Goal: Task Accomplishment & Management: Manage account settings

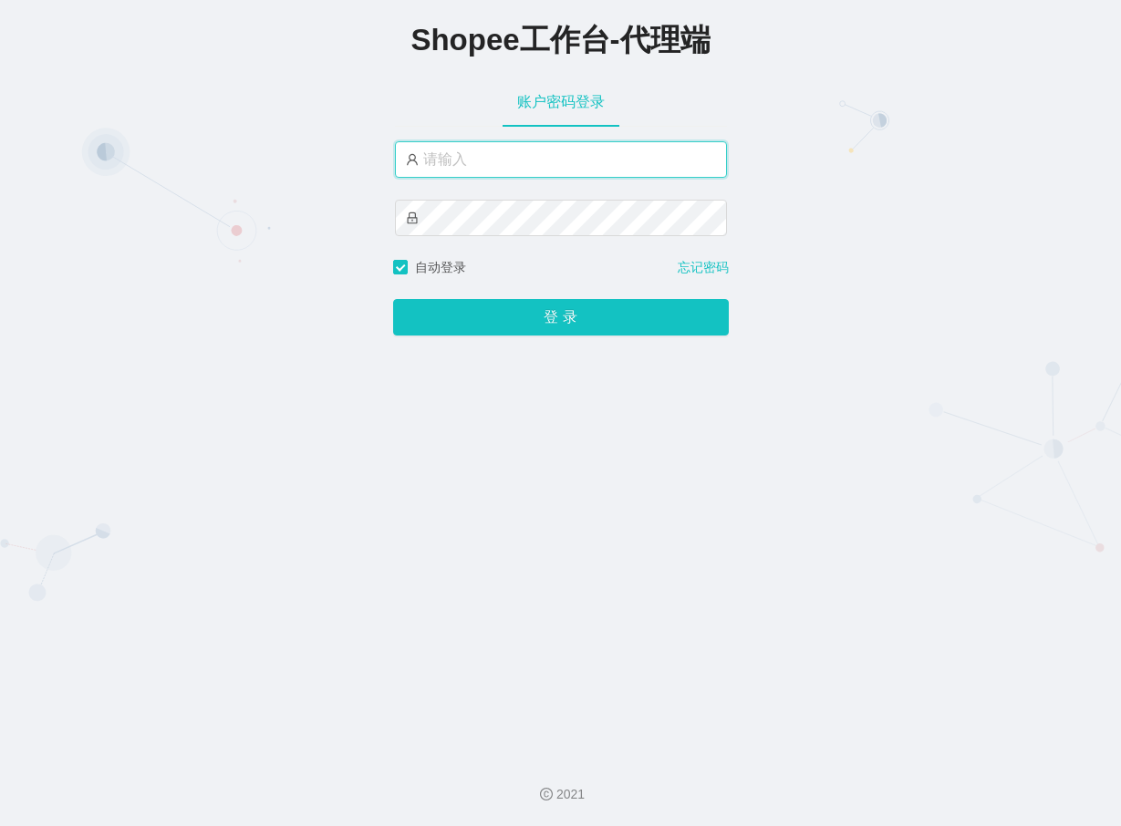
type input "yn06"
click at [269, 734] on div "Shopee工作台-代理端 账户密码登录 yn06 自动登录 忘记密码 登 录" at bounding box center [560, 370] width 1121 height 741
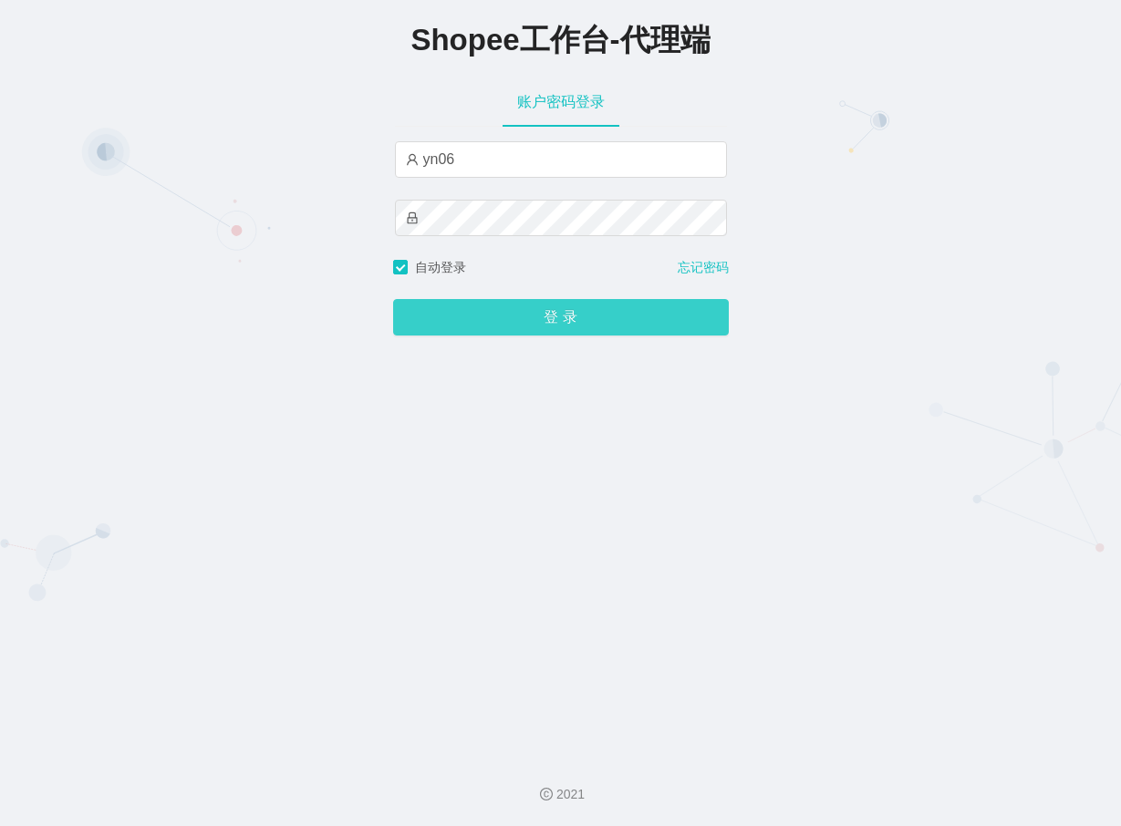
click at [525, 324] on button "登 录" at bounding box center [561, 317] width 336 height 36
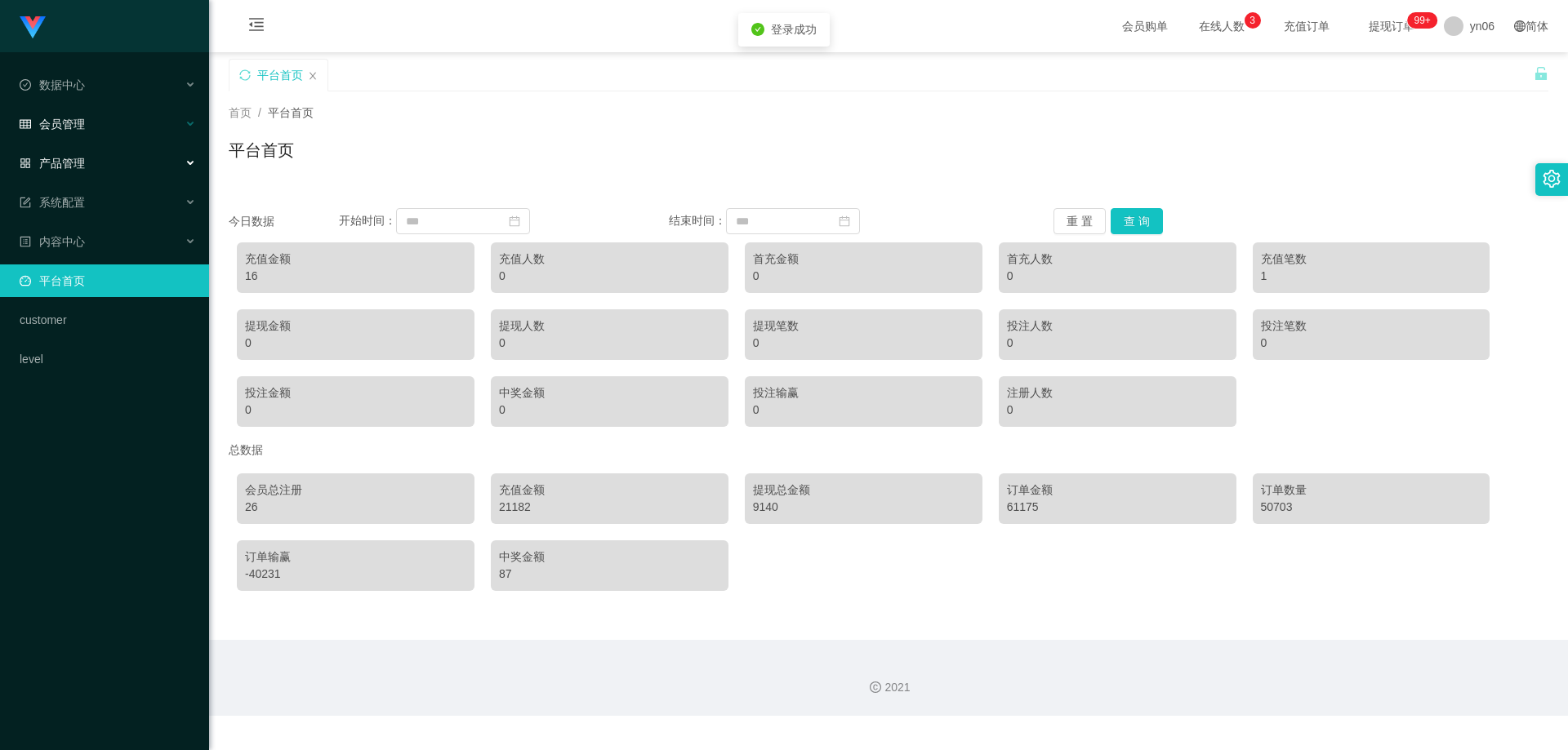
click at [133, 127] on div "会员管理" at bounding box center [104, 124] width 209 height 32
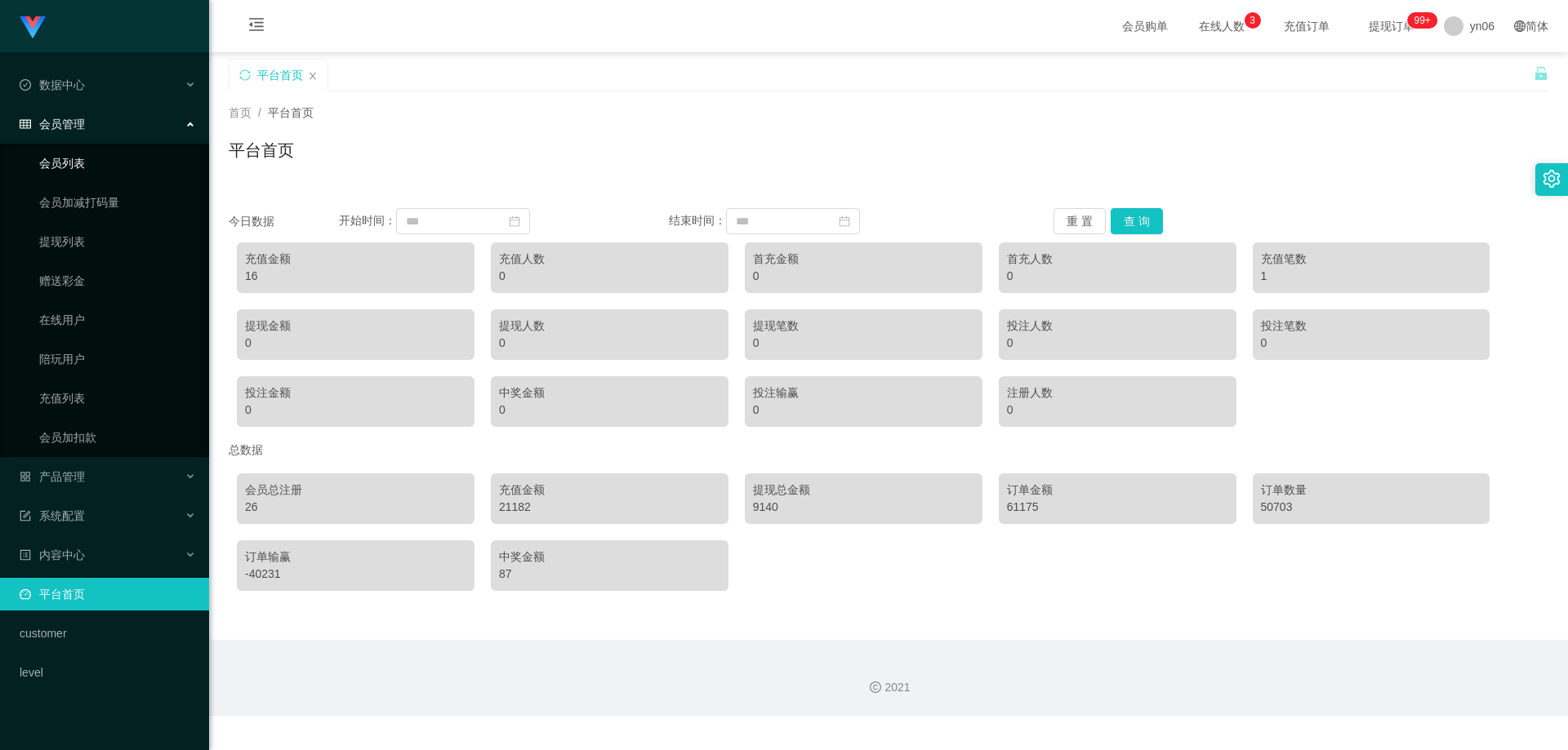
click at [115, 166] on link "会员列表" at bounding box center [117, 163] width 157 height 32
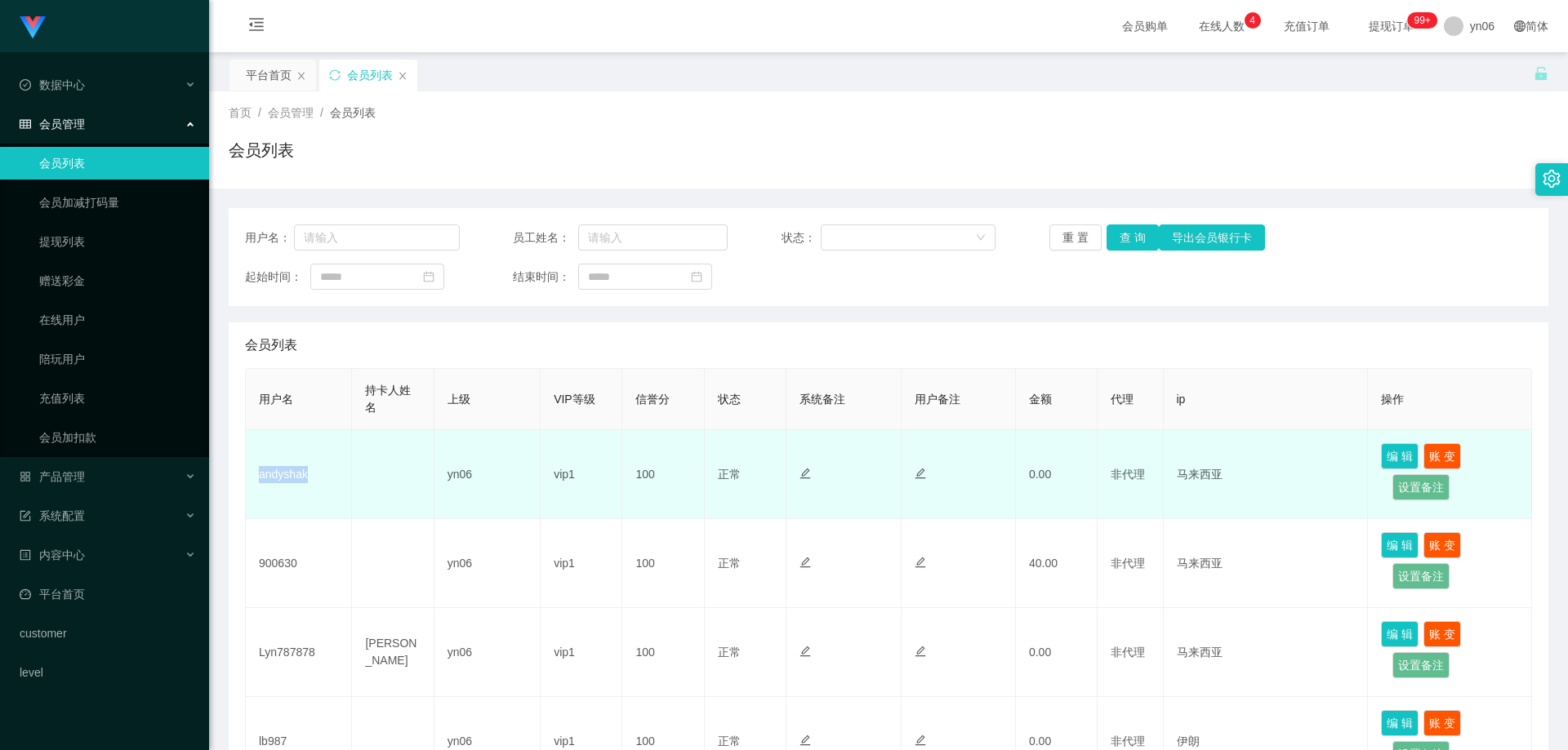
click at [336, 489] on td "andyshak" at bounding box center [298, 474] width 107 height 89
click at [322, 473] on td "andyshak" at bounding box center [298, 474] width 107 height 89
drag, startPoint x: 315, startPoint y: 473, endPoint x: 260, endPoint y: 475, distance: 55.0
click at [260, 475] on td "andyshak" at bounding box center [298, 474] width 107 height 89
copy td "andyshak"
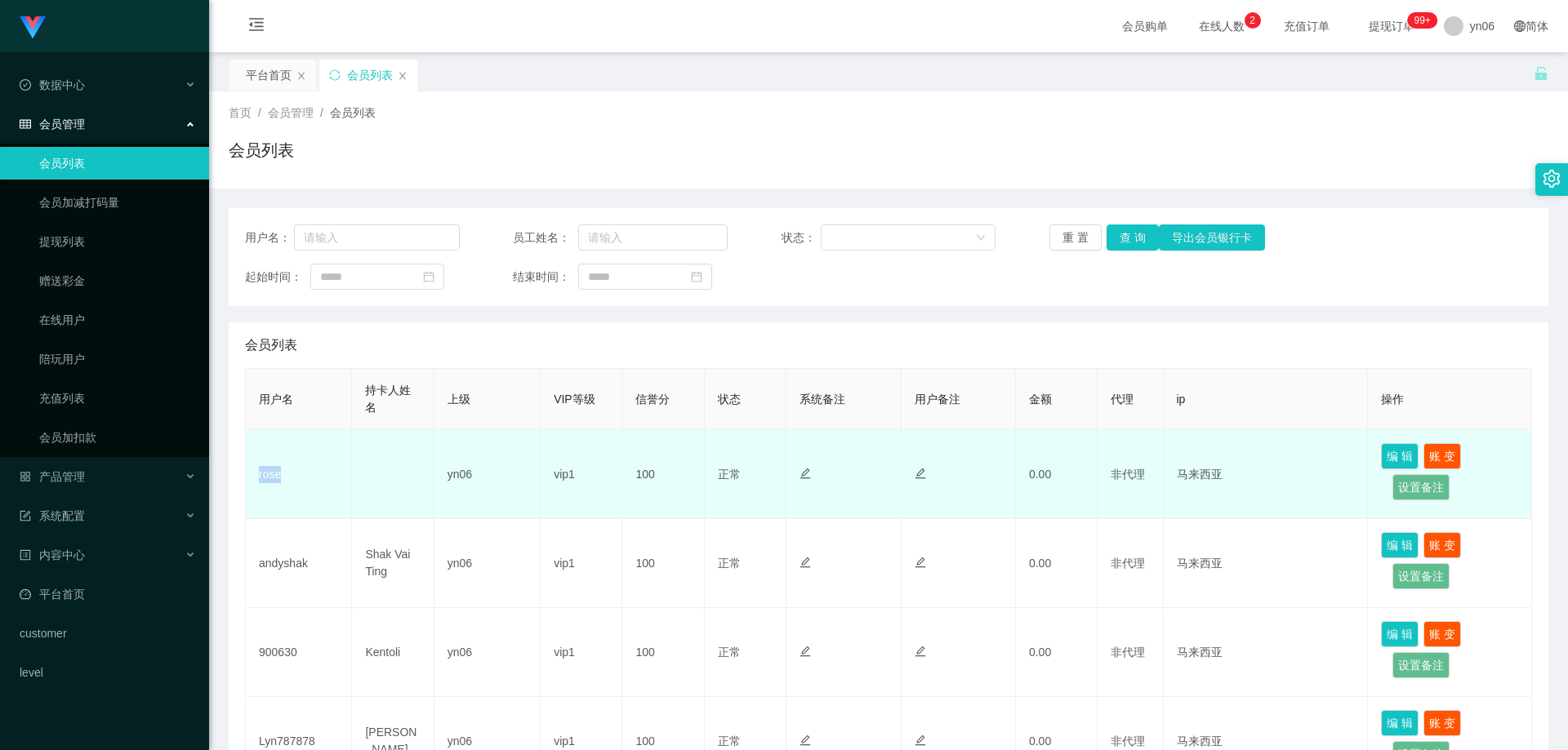
drag, startPoint x: 286, startPoint y: 479, endPoint x: 413, endPoint y: 646, distance: 209.8
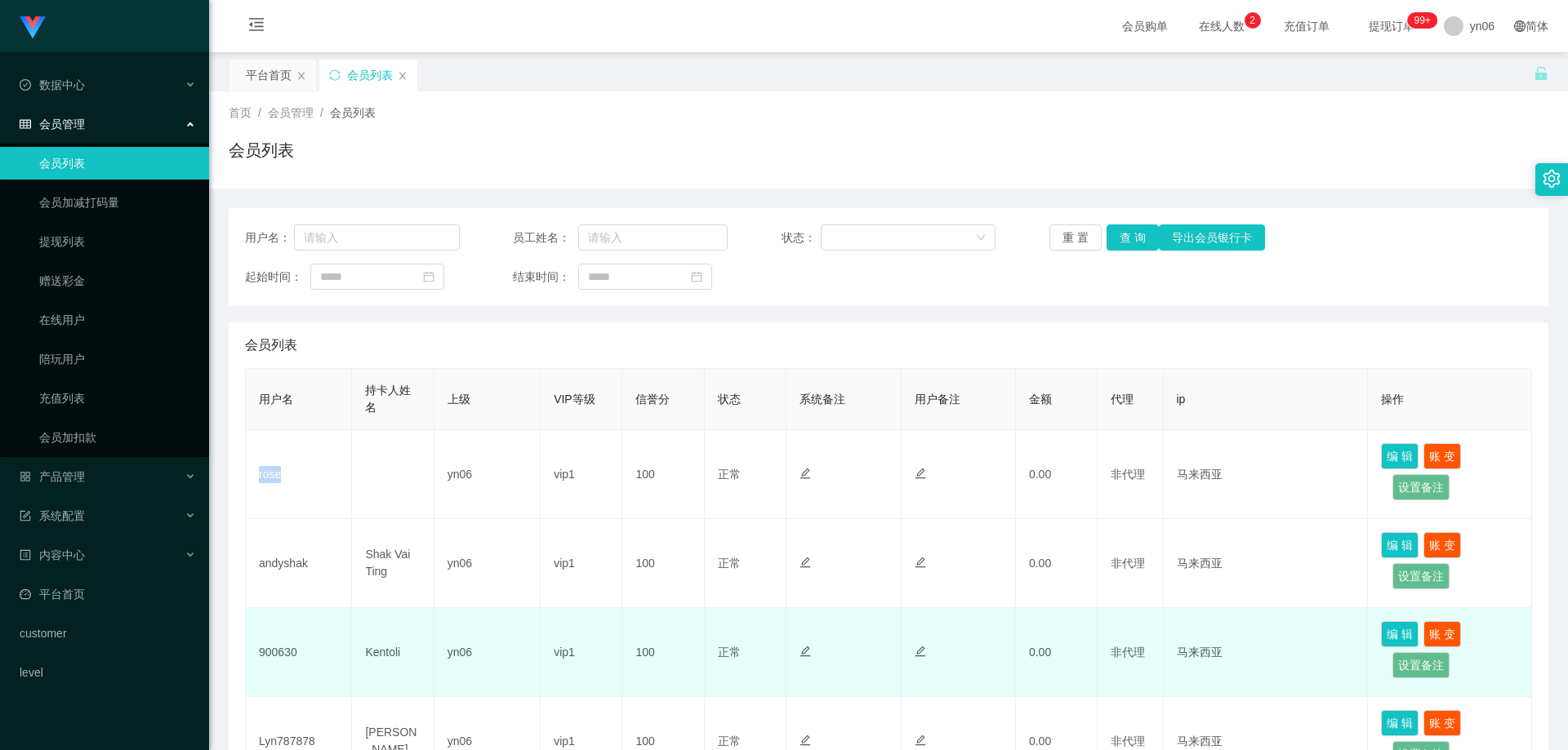
click at [260, 478] on td "rose" at bounding box center [298, 474] width 107 height 89
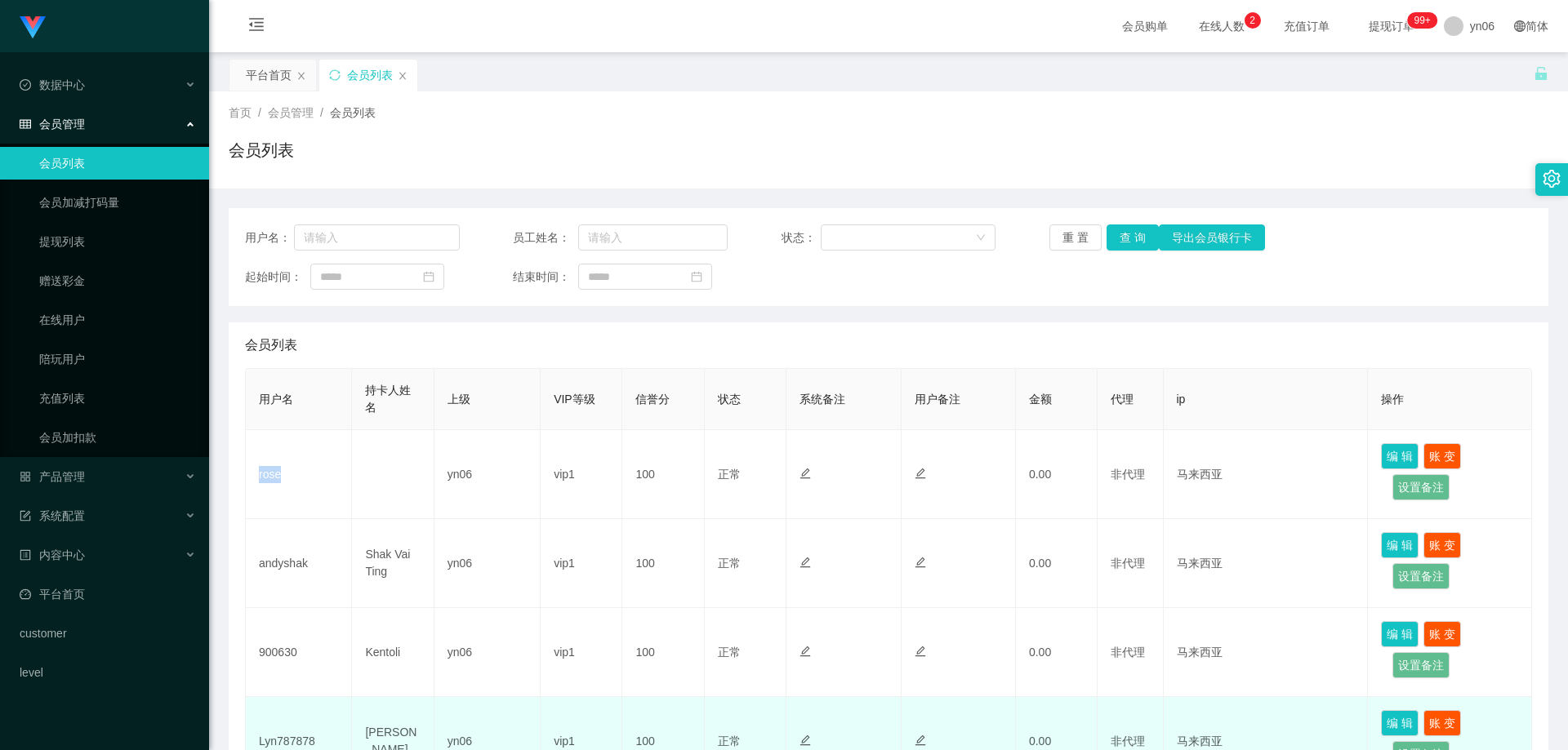
copy td "rose"
click at [487, 745] on td "yn06" at bounding box center [487, 741] width 107 height 89
